Goal: Information Seeking & Learning: Check status

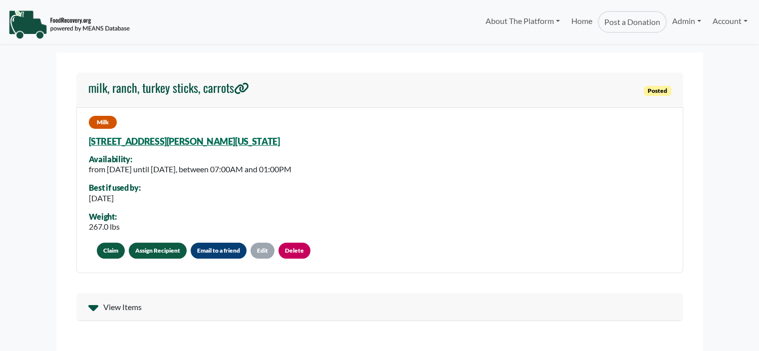
select select "Language Translate Widget"
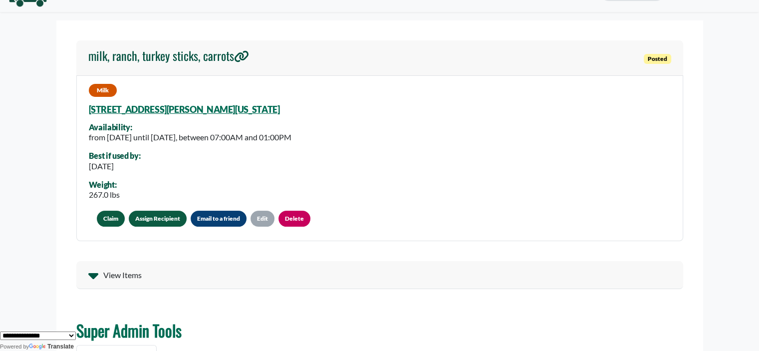
scroll to position [50, 0]
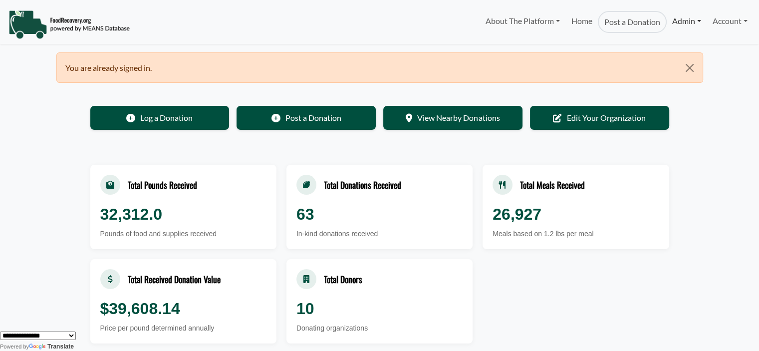
click at [672, 17] on link "Admin" at bounding box center [686, 21] width 40 height 20
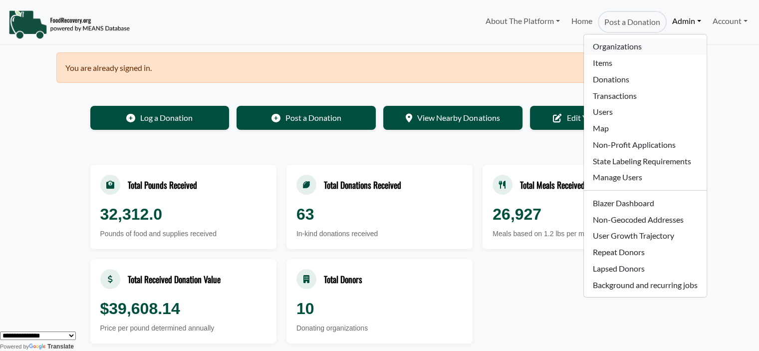
click at [607, 43] on link "Organizations" at bounding box center [645, 46] width 122 height 16
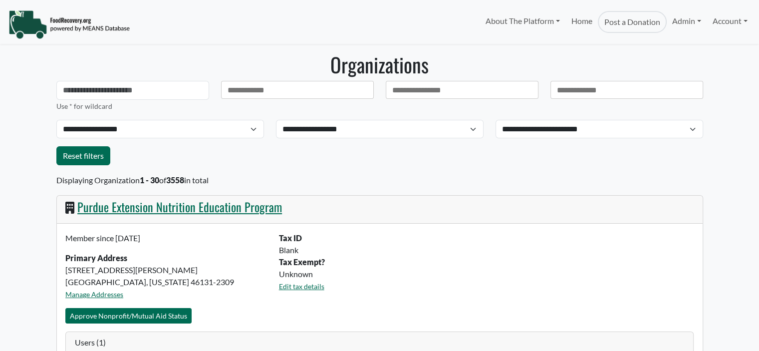
select select "Language Translate Widget"
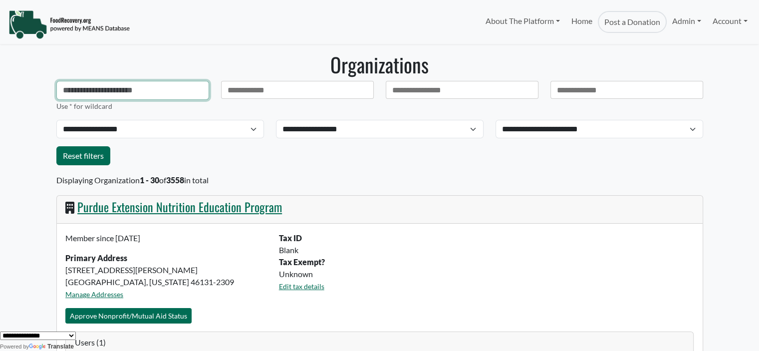
click at [113, 85] on input "text" at bounding box center [132, 90] width 153 height 19
type input "**********"
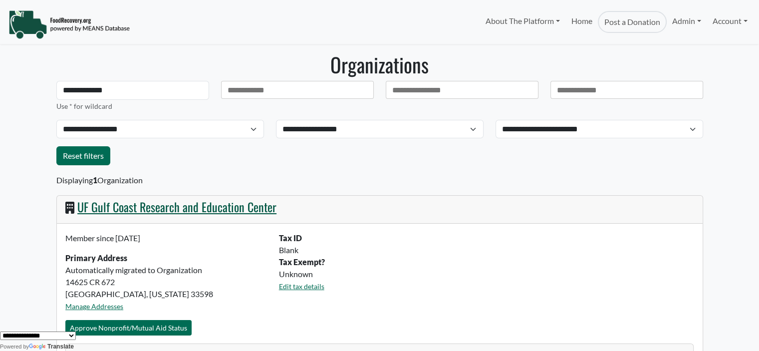
click at [126, 204] on link "UF Gulf Coast Research and Education Center" at bounding box center [176, 207] width 199 height 18
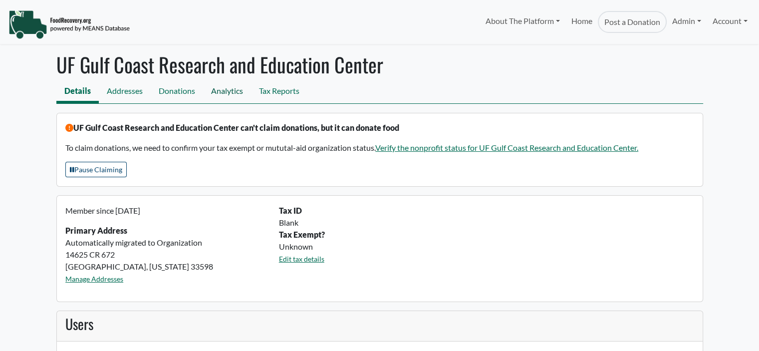
select select "Language Translate Widget"
click at [228, 93] on link "Analytics" at bounding box center [227, 92] width 48 height 22
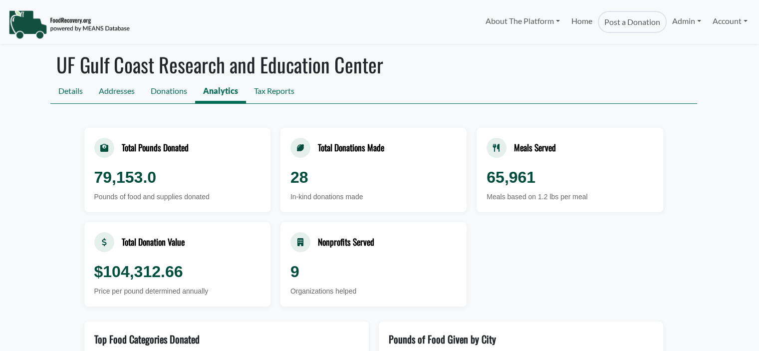
select select "Language Translate Widget"
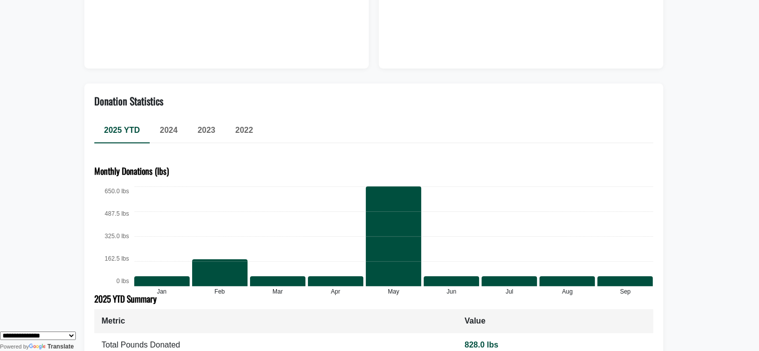
scroll to position [421, 0]
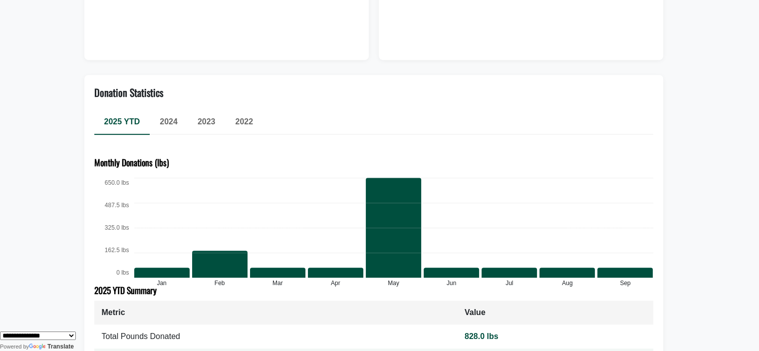
click at [215, 122] on div "2023" at bounding box center [207, 122] width 38 height 24
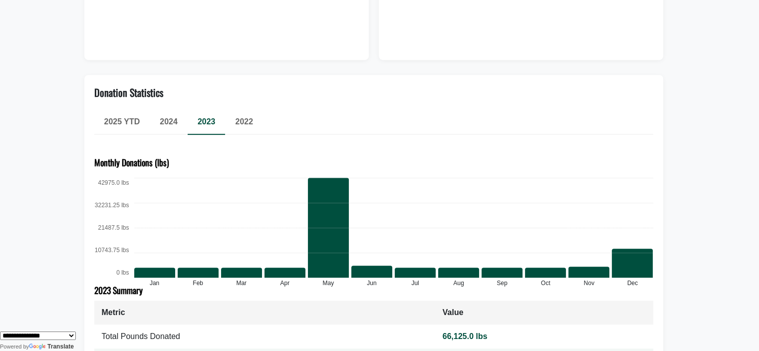
click at [168, 123] on span "2024" at bounding box center [169, 121] width 18 height 8
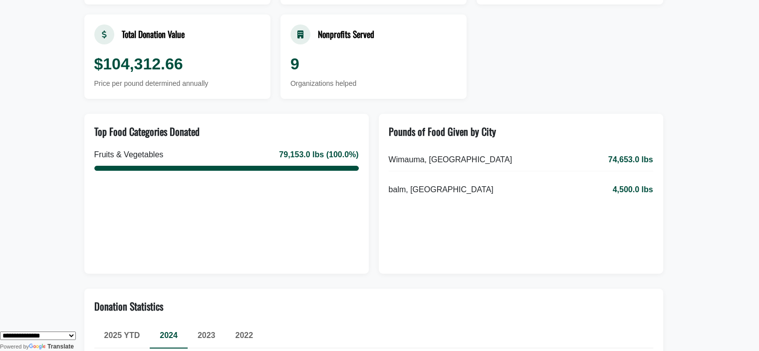
scroll to position [0, 0]
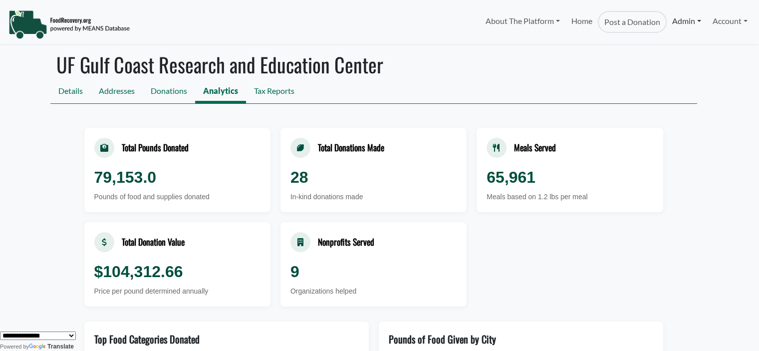
click at [676, 24] on link "Admin" at bounding box center [686, 21] width 40 height 20
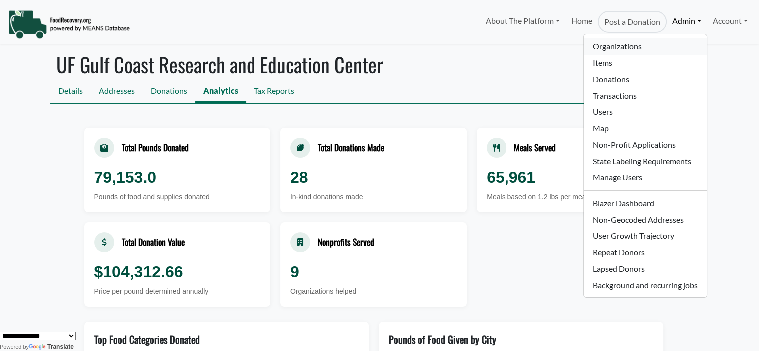
click at [604, 48] on link "Organizations" at bounding box center [645, 46] width 122 height 16
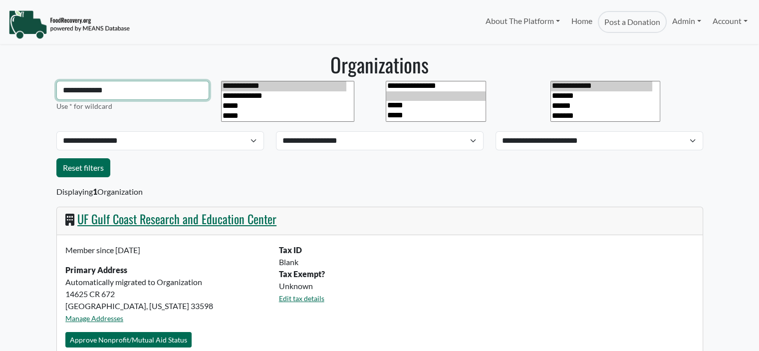
click at [0, 87] on html "About The Platform How It Works FAQs Documentation Home Post a Donation Admin O…" at bounding box center [379, 175] width 759 height 351
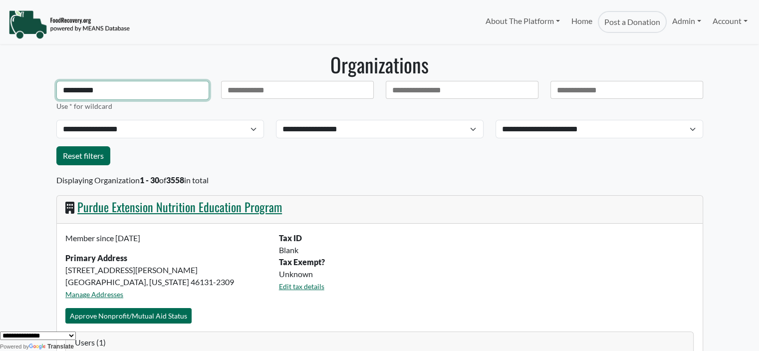
type input "**********"
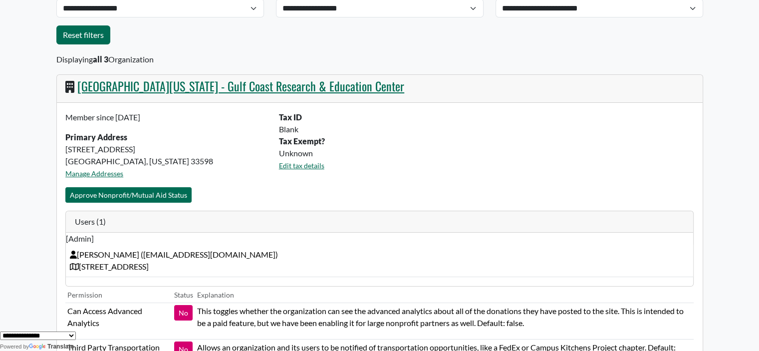
scroll to position [114, 0]
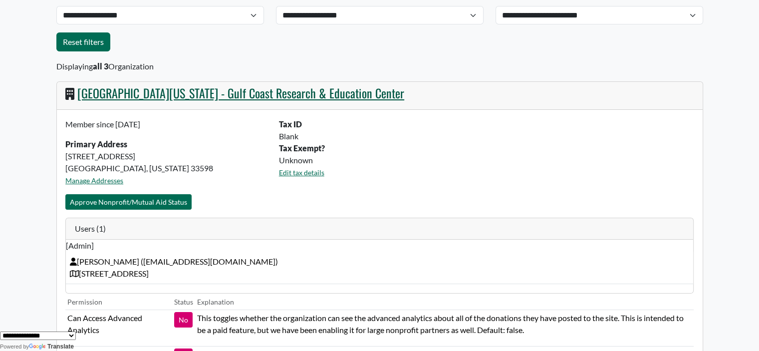
click at [260, 91] on link "University of Florida - Gulf Coast Research & Education Center" at bounding box center [240, 93] width 327 height 18
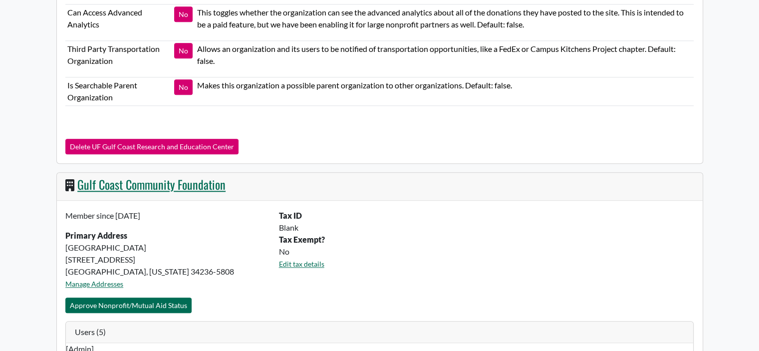
scroll to position [1121, 0]
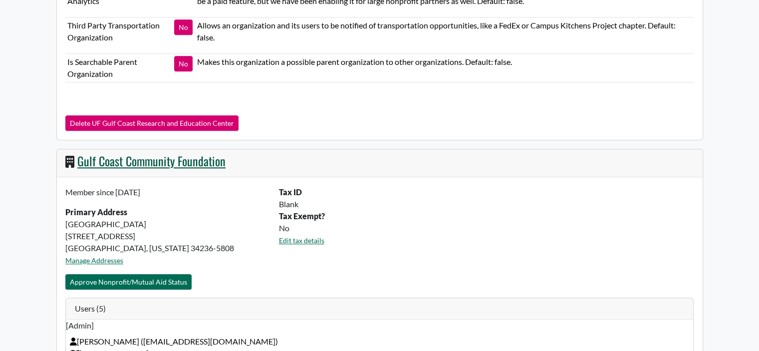
click at [198, 155] on link "Gulf Coast Community Foundation" at bounding box center [151, 161] width 148 height 18
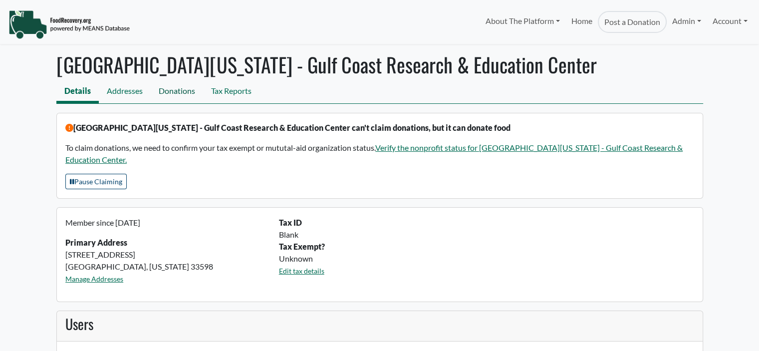
select select "Language Translate Widget"
click at [182, 94] on link "Donations" at bounding box center [177, 92] width 52 height 22
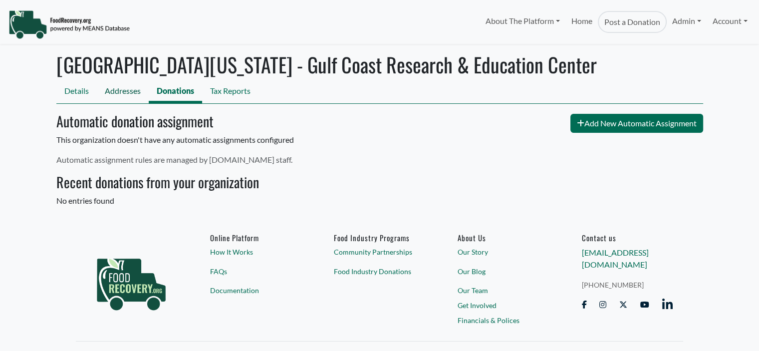
select select "Language Translate Widget"
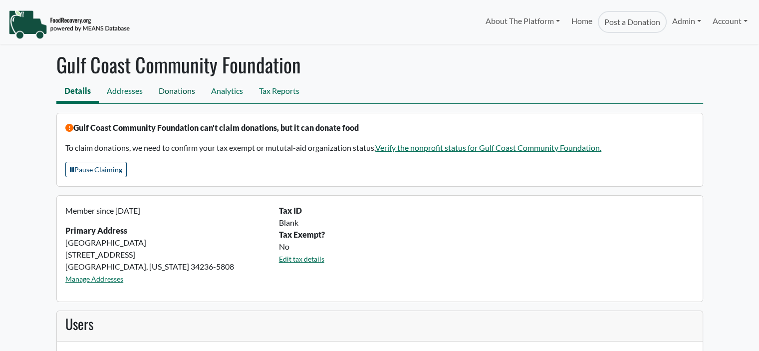
click at [183, 90] on link "Donations" at bounding box center [177, 92] width 52 height 22
select select "Language Translate Widget"
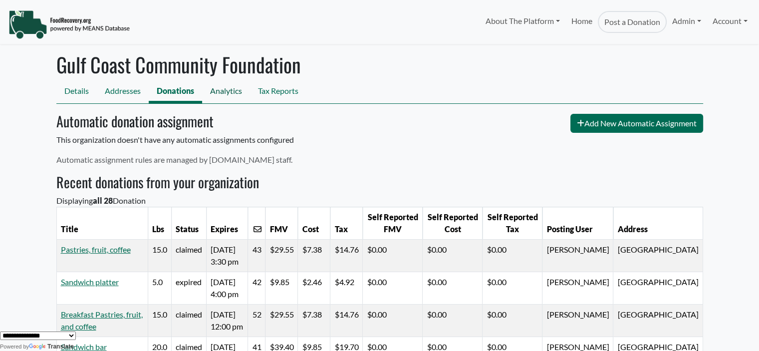
click at [231, 91] on link "Analytics" at bounding box center [226, 92] width 48 height 22
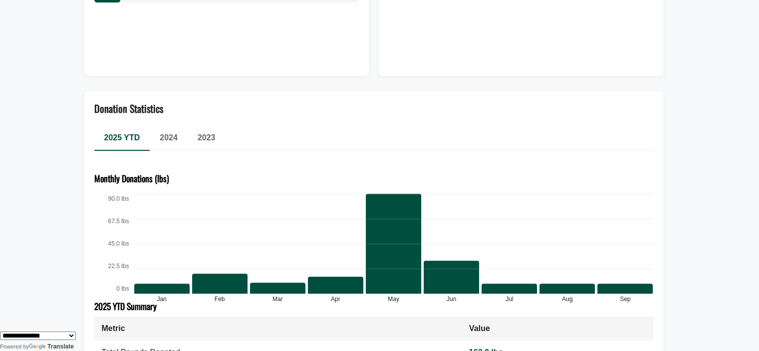
scroll to position [407, 0]
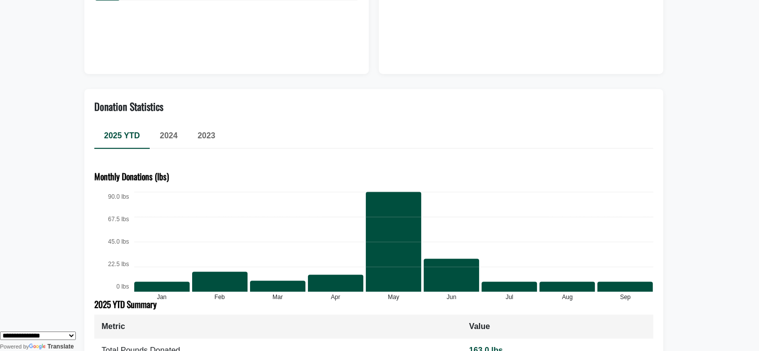
click at [212, 132] on span "2023" at bounding box center [207, 135] width 18 height 8
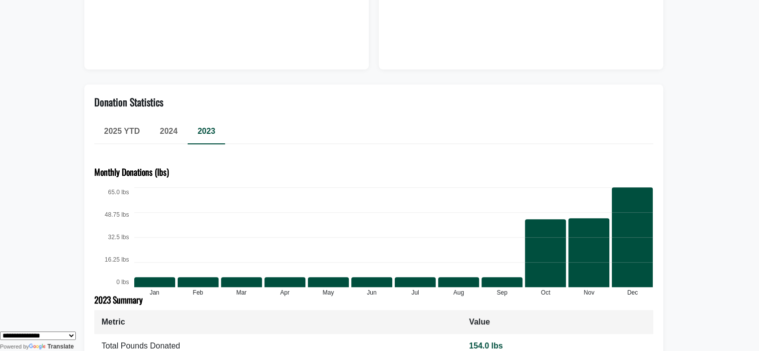
scroll to position [407, 0]
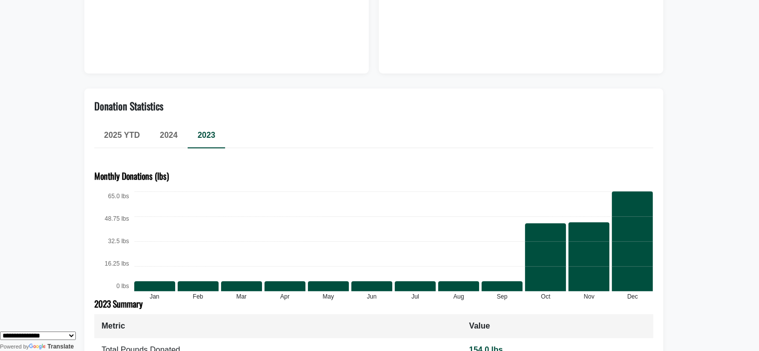
click at [160, 133] on span "2024" at bounding box center [169, 135] width 18 height 8
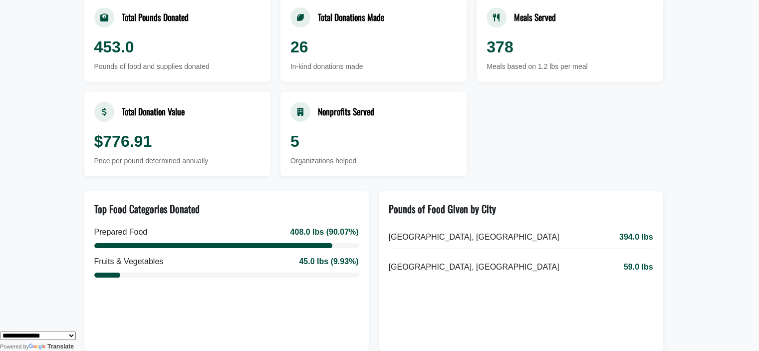
scroll to position [0, 0]
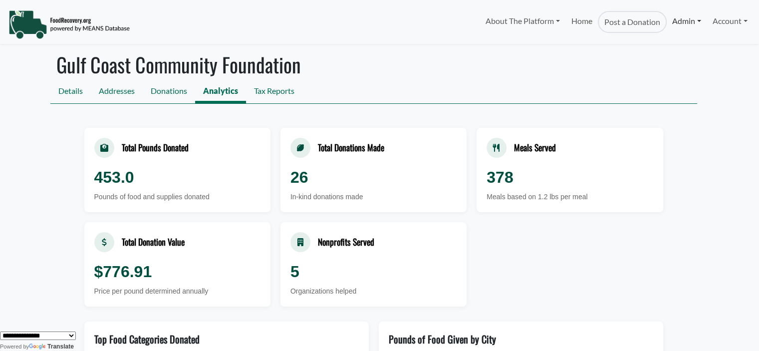
click at [679, 24] on link "Admin" at bounding box center [686, 21] width 40 height 20
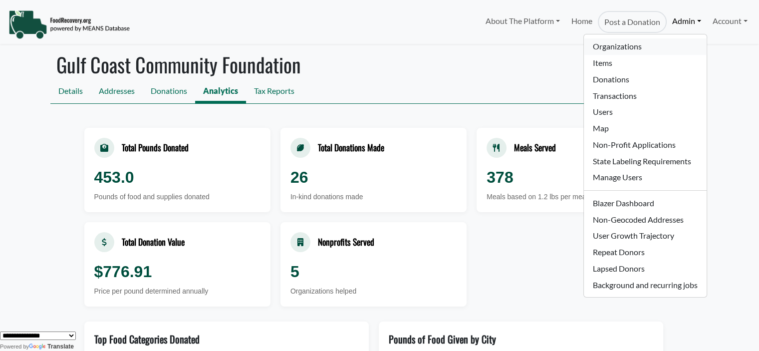
click at [624, 44] on link "Organizations" at bounding box center [645, 46] width 122 height 16
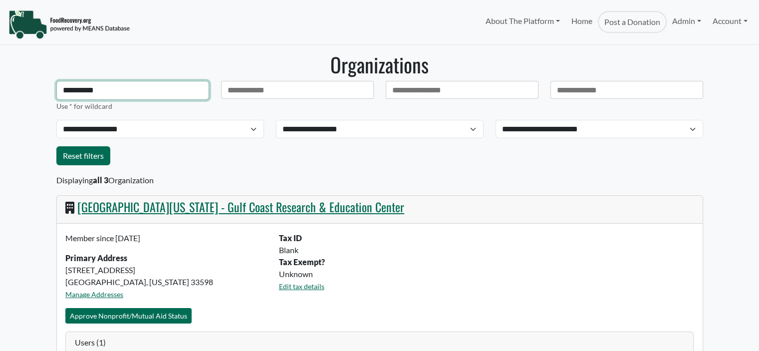
drag, startPoint x: 126, startPoint y: 92, endPoint x: -63, endPoint y: 92, distance: 189.0
click at [0, 92] on html "About The Platform How It Works FAQs Documentation Home Post a Donation Admin O…" at bounding box center [379, 175] width 759 height 351
select select "Language Translate Widget"
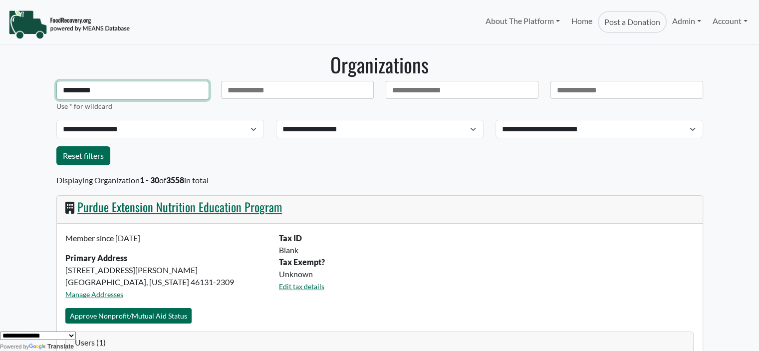
type input "*********"
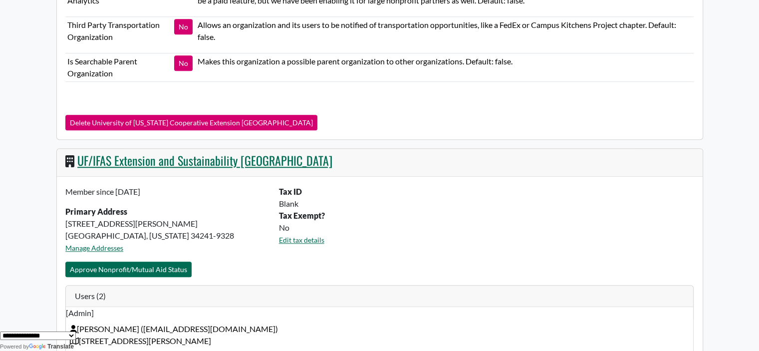
scroll to position [850, 0]
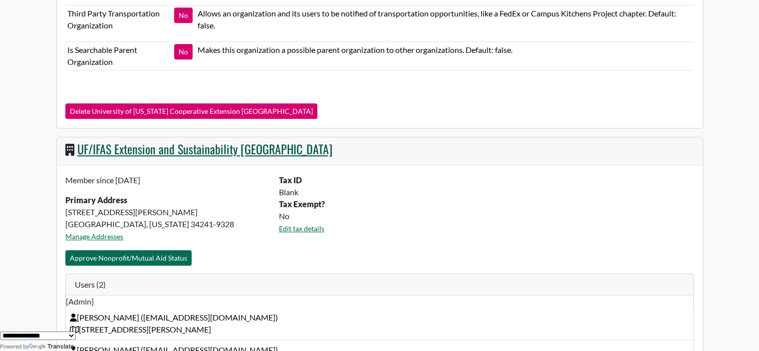
click at [260, 143] on link "UF/IFAS Extension and Sustainability [GEOGRAPHIC_DATA]" at bounding box center [204, 149] width 255 height 18
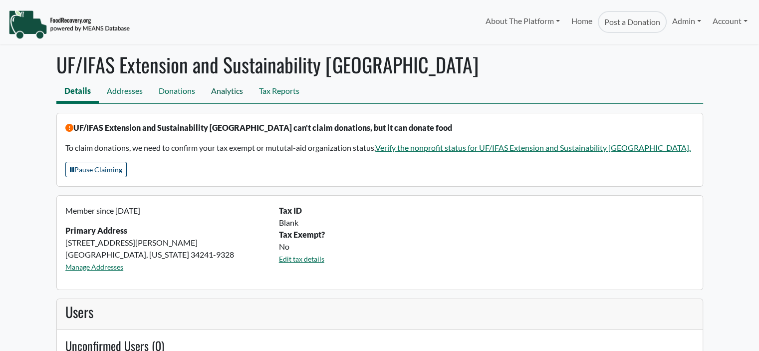
select select "Language Translate Widget"
click at [225, 91] on link "Analytics" at bounding box center [227, 92] width 48 height 22
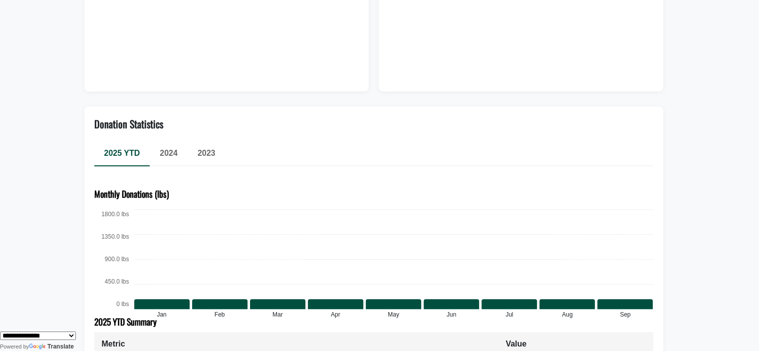
scroll to position [455, 0]
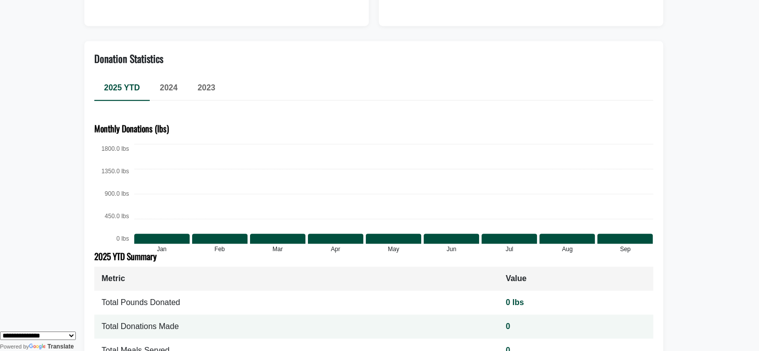
click at [204, 92] on span "2023" at bounding box center [207, 87] width 18 height 8
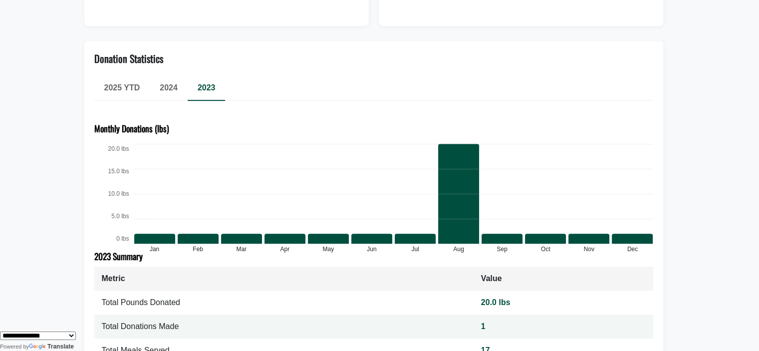
click at [156, 85] on div "2024" at bounding box center [169, 88] width 38 height 24
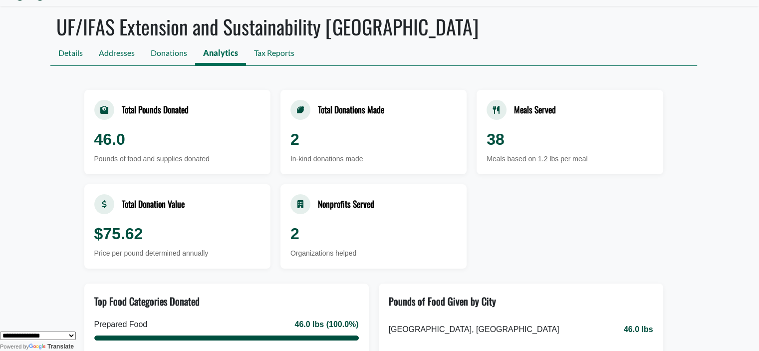
scroll to position [0, 0]
